Goal: Find specific page/section: Find specific page/section

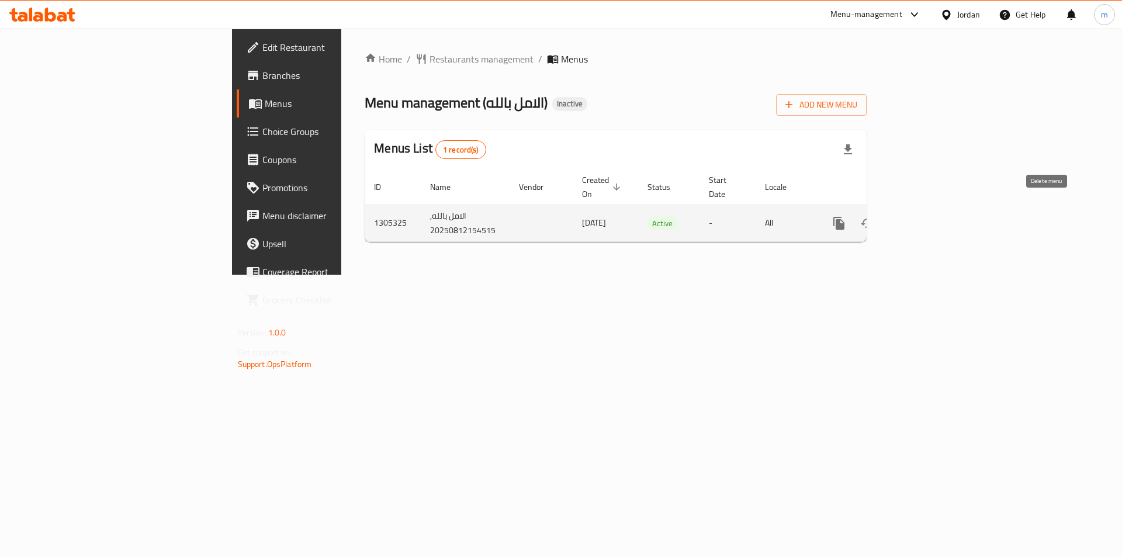
click at [909, 218] on button "enhanced table" at bounding box center [895, 223] width 28 height 28
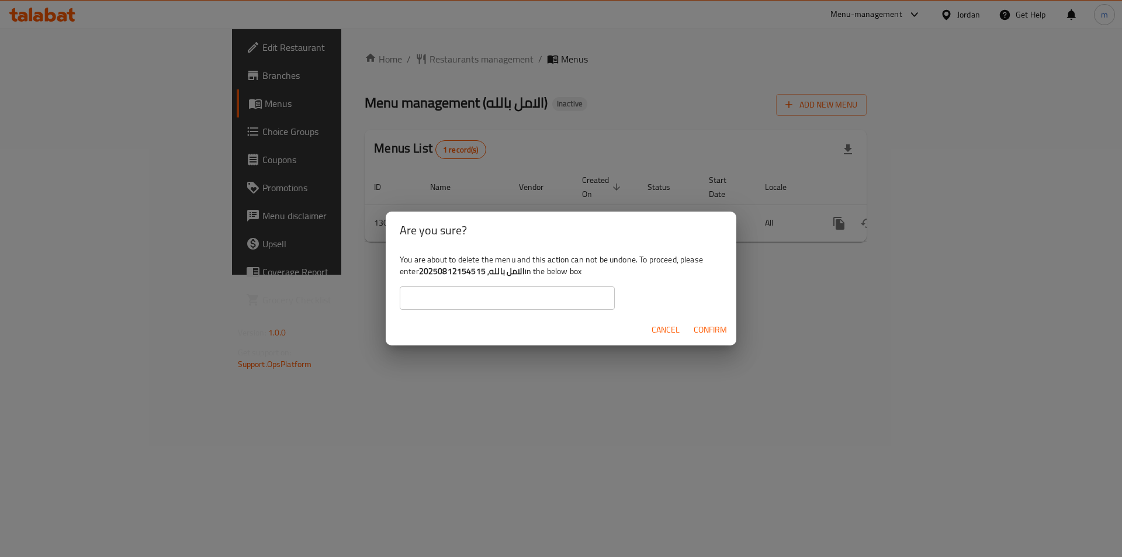
click at [671, 324] on span "Cancel" at bounding box center [665, 329] width 28 height 15
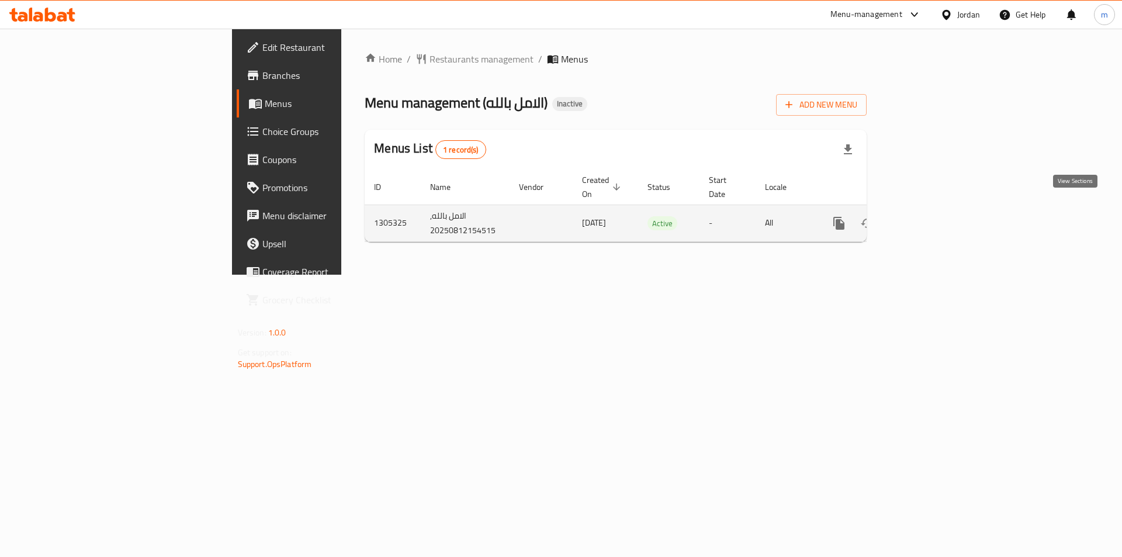
click at [930, 216] on icon "enhanced table" at bounding box center [923, 223] width 14 height 14
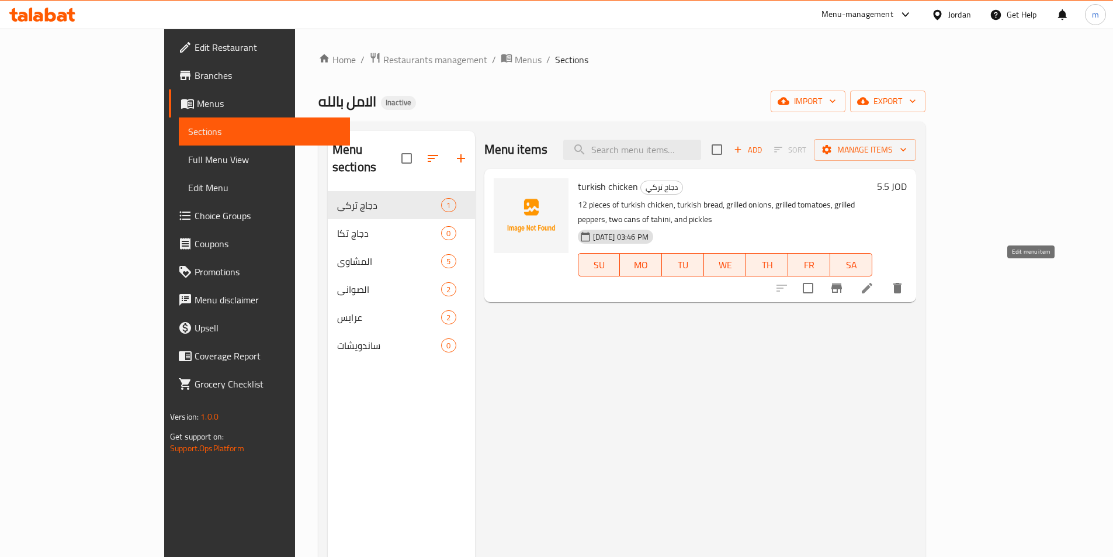
click at [874, 281] on icon at bounding box center [867, 288] width 14 height 14
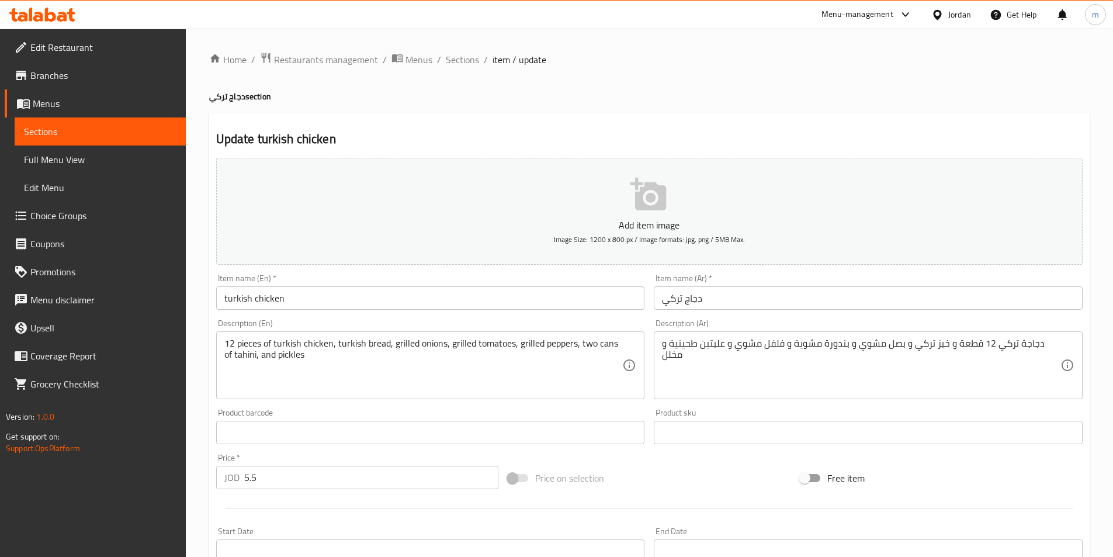
click at [127, 131] on span "Sections" at bounding box center [100, 131] width 152 height 14
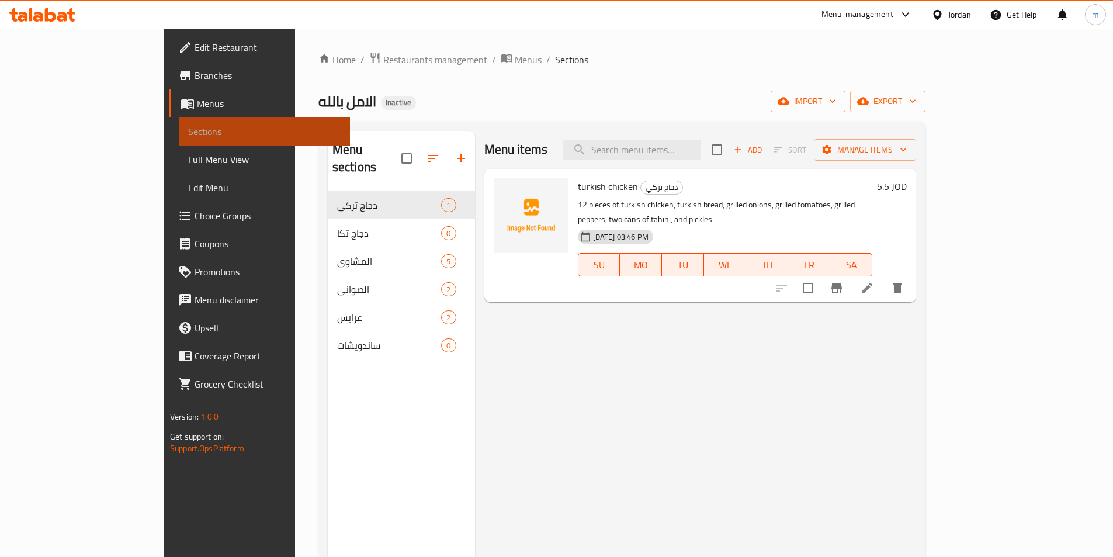
click at [188, 125] on span "Sections" at bounding box center [264, 131] width 152 height 14
click at [197, 106] on span "Menus" at bounding box center [269, 103] width 144 height 14
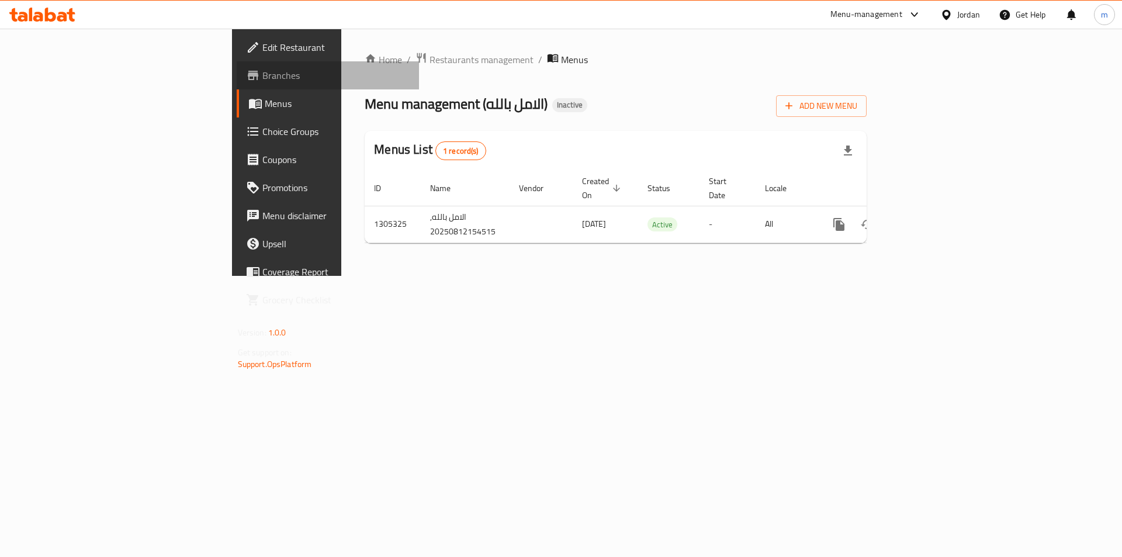
click at [262, 79] on span "Branches" at bounding box center [336, 75] width 148 height 14
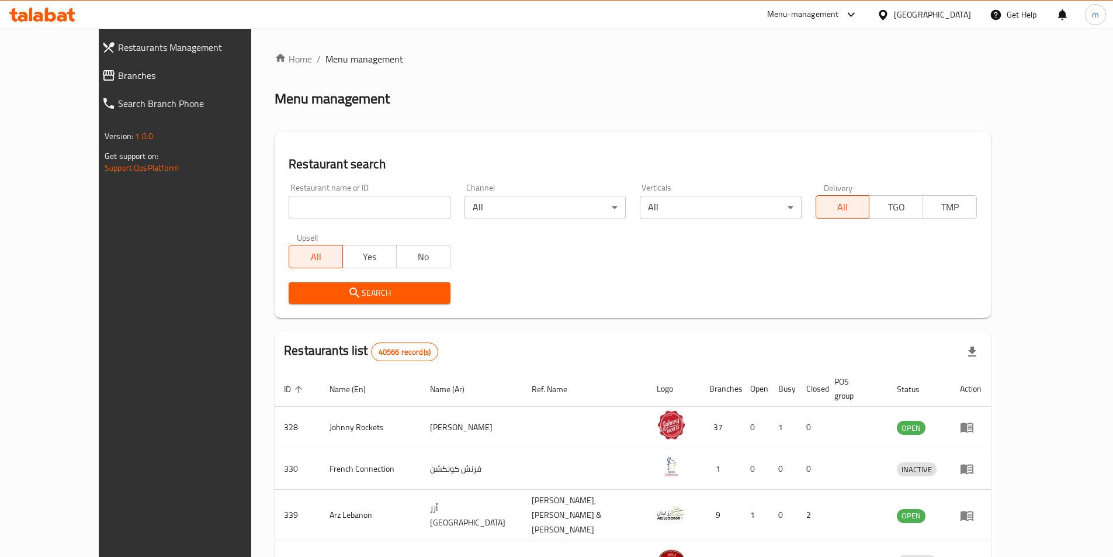
click at [331, 211] on input "search" at bounding box center [369, 207] width 161 height 23
paste input "بالله"
click button "Search" at bounding box center [369, 293] width 161 height 22
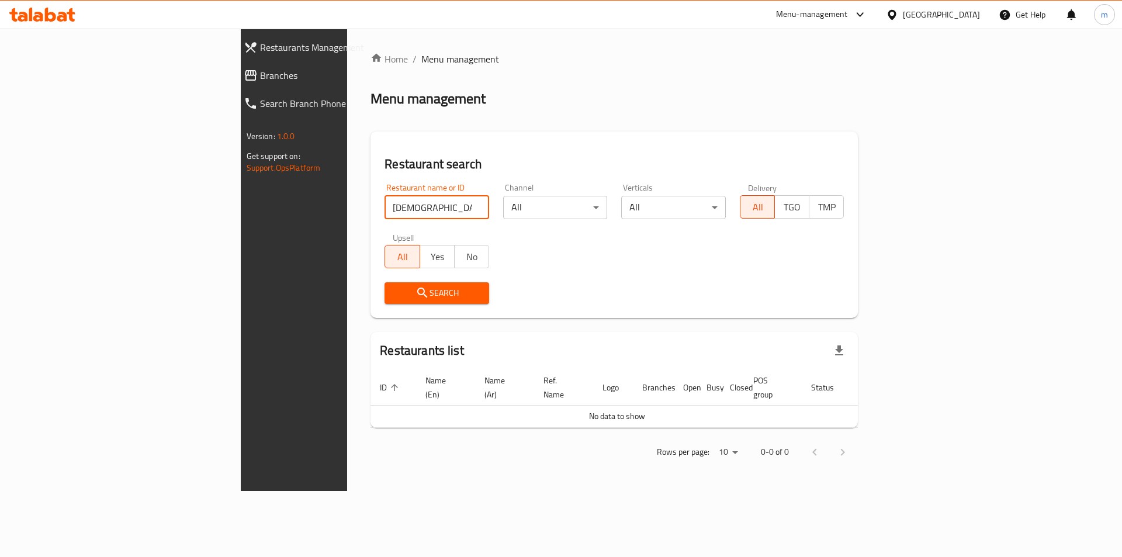
type input "[DEMOGRAPHIC_DATA]"
click button "Search" at bounding box center [436, 293] width 105 height 22
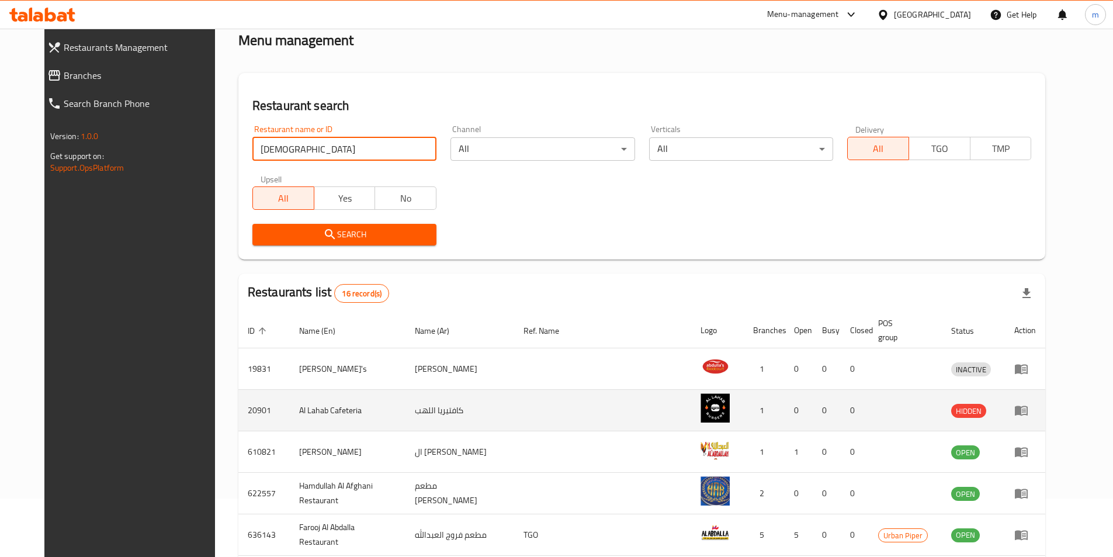
scroll to position [117, 0]
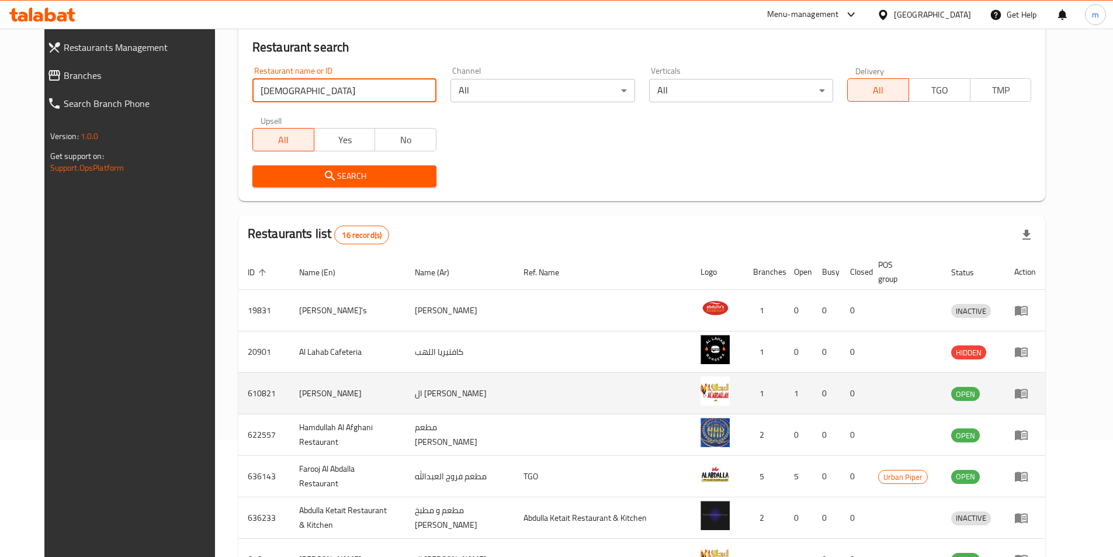
click at [294, 390] on td "[PERSON_NAME]" at bounding box center [348, 393] width 116 height 41
click at [294, 390] on td "Al Abdallah" at bounding box center [348, 393] width 116 height 41
click at [293, 394] on td "Al Abdallah" at bounding box center [348, 393] width 116 height 41
click at [292, 390] on td "Al Abdallah" at bounding box center [348, 393] width 116 height 41
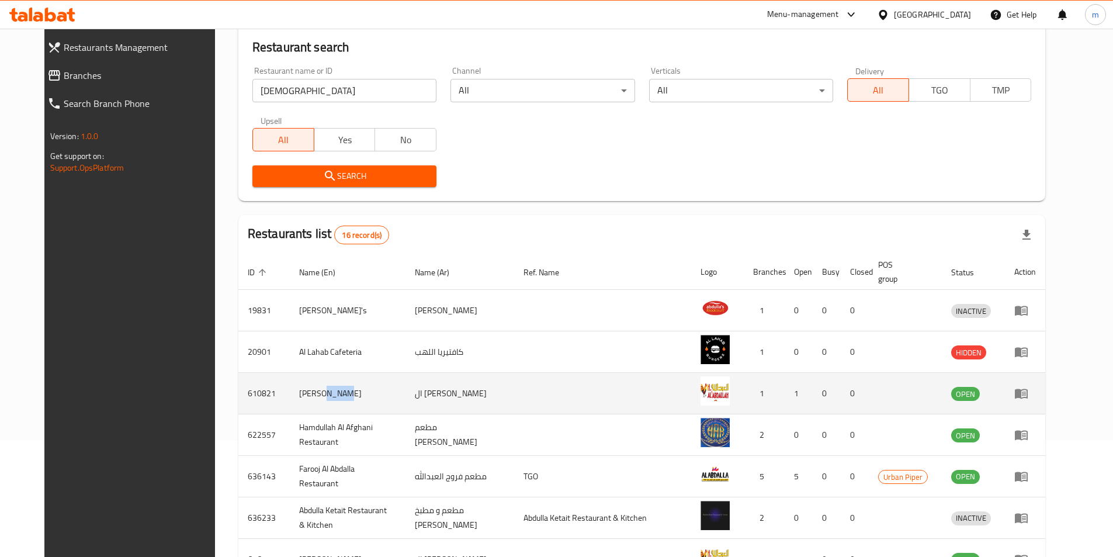
drag, startPoint x: 292, startPoint y: 390, endPoint x: 311, endPoint y: 394, distance: 20.3
click at [311, 394] on td "Al Abdallah" at bounding box center [348, 393] width 116 height 41
copy td "allah"
